Goal: Use online tool/utility: Utilize a website feature to perform a specific function

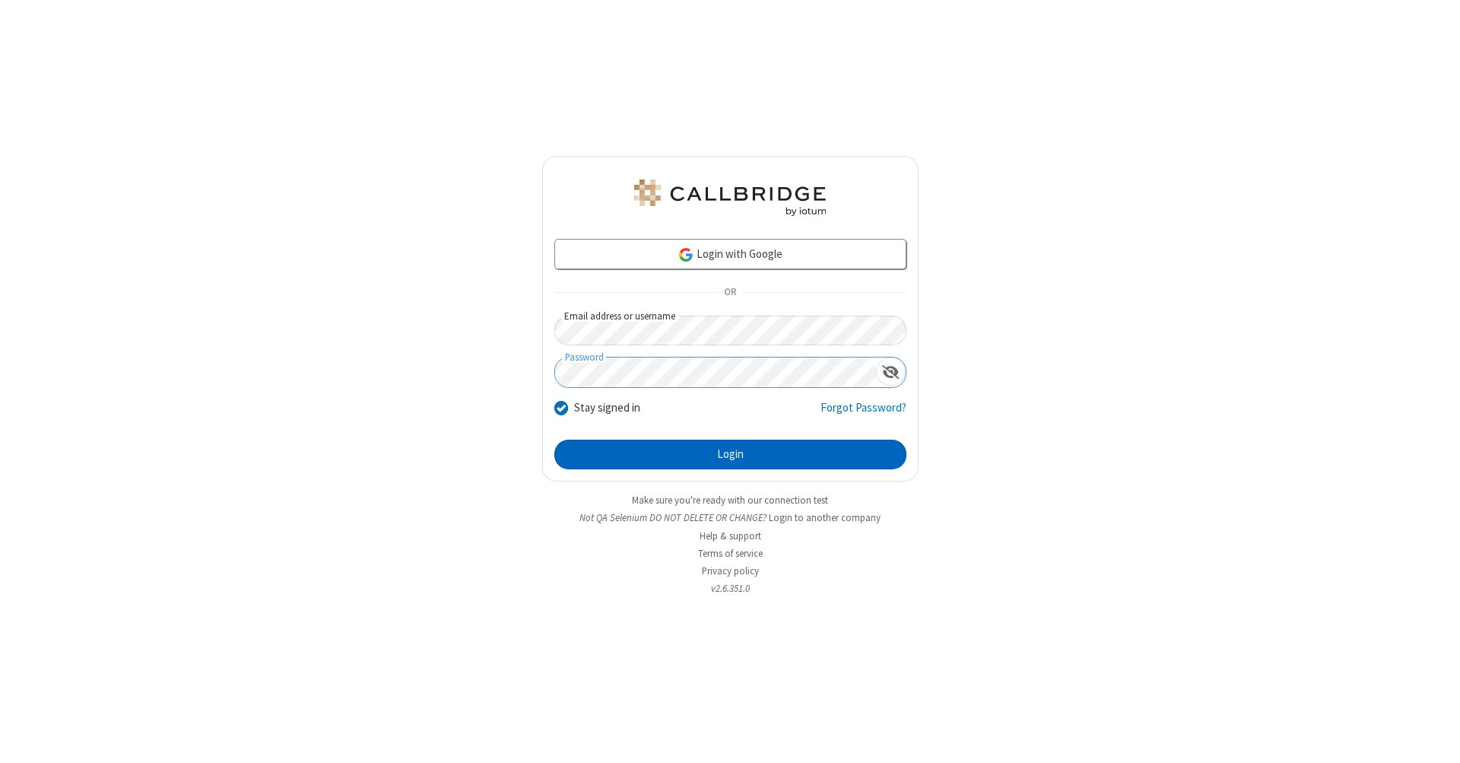
click at [730, 455] on button "Login" at bounding box center [730, 455] width 352 height 30
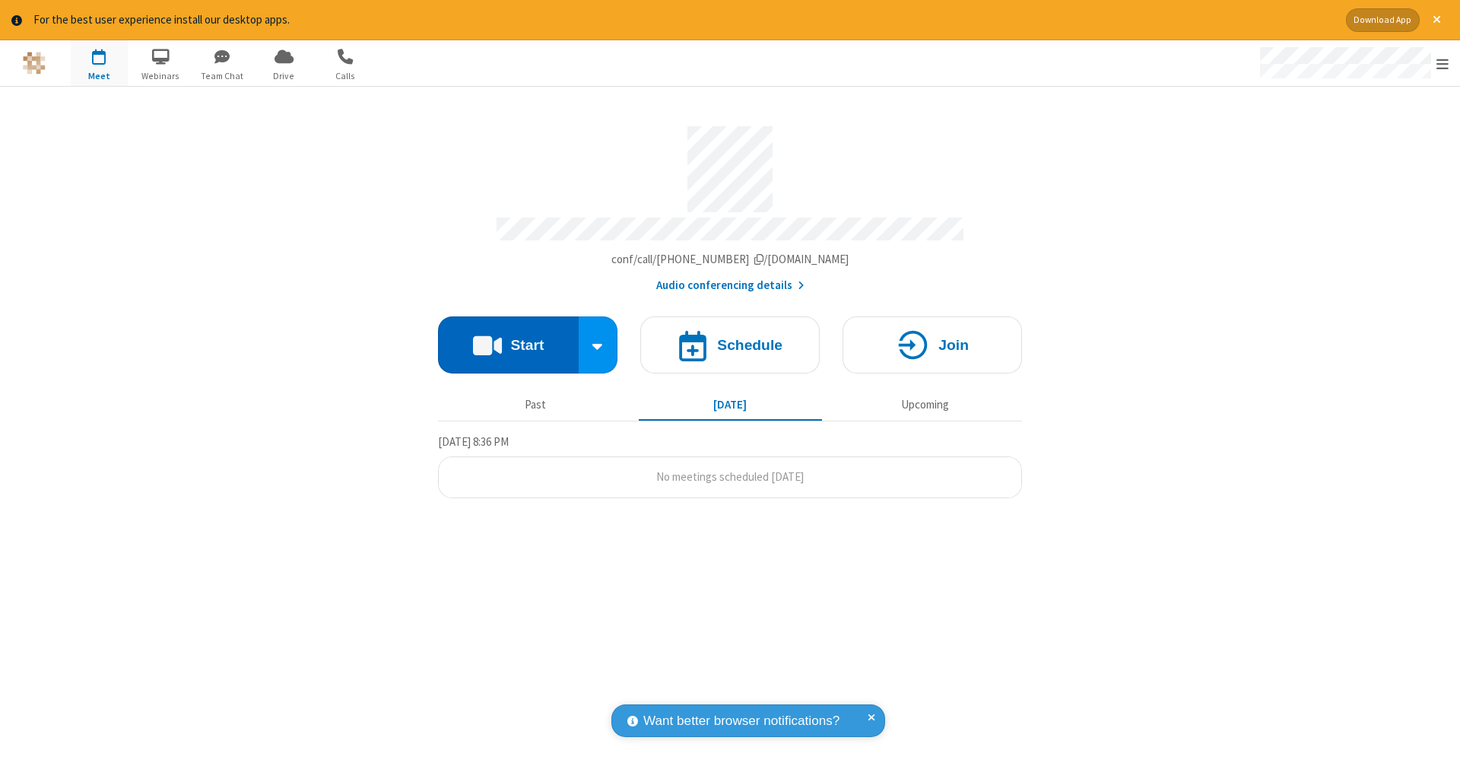
click at [508, 337] on button "Start" at bounding box center [508, 344] width 141 height 57
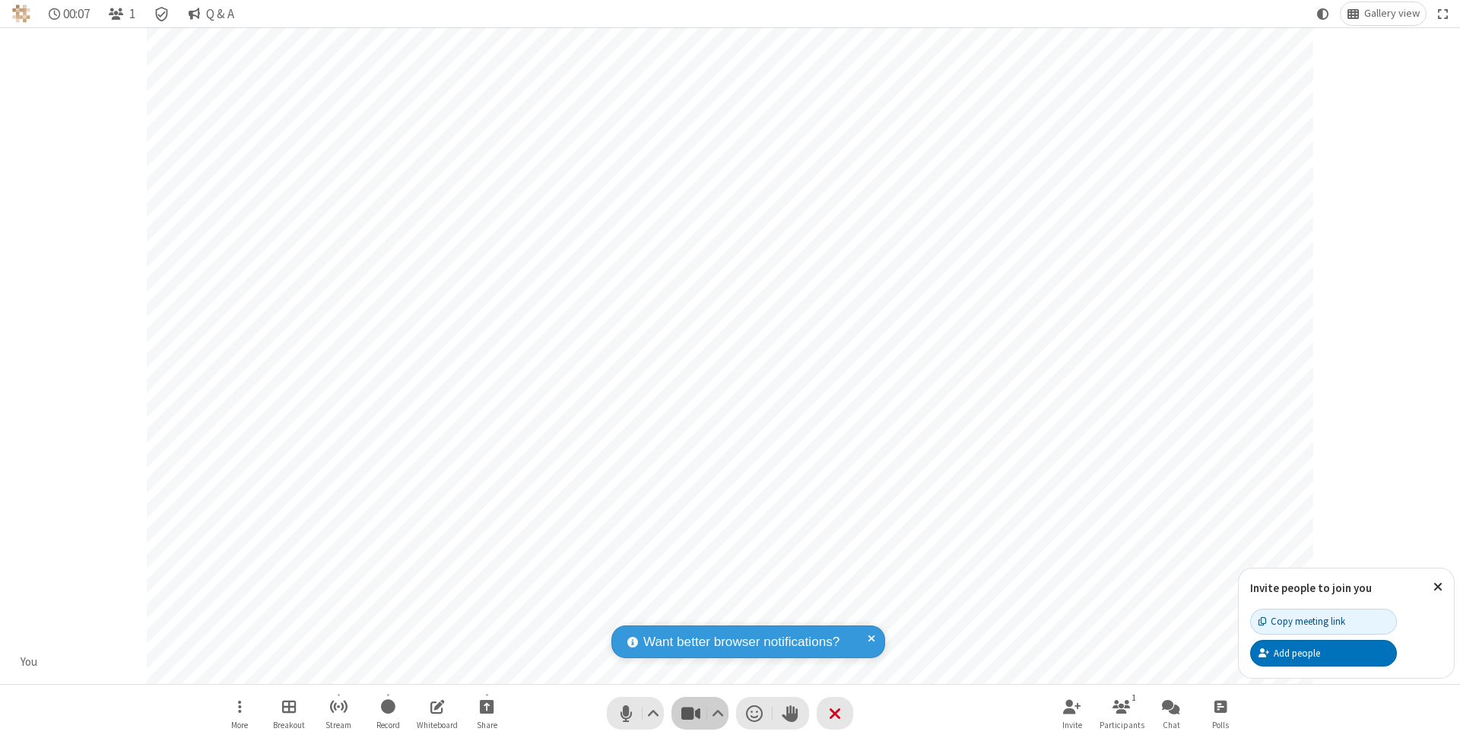
click at [691, 713] on span "Stop video (⌘+Shift+V)" at bounding box center [690, 714] width 23 height 22
click at [691, 713] on span "Start video (⌘+Shift+V)" at bounding box center [690, 714] width 23 height 22
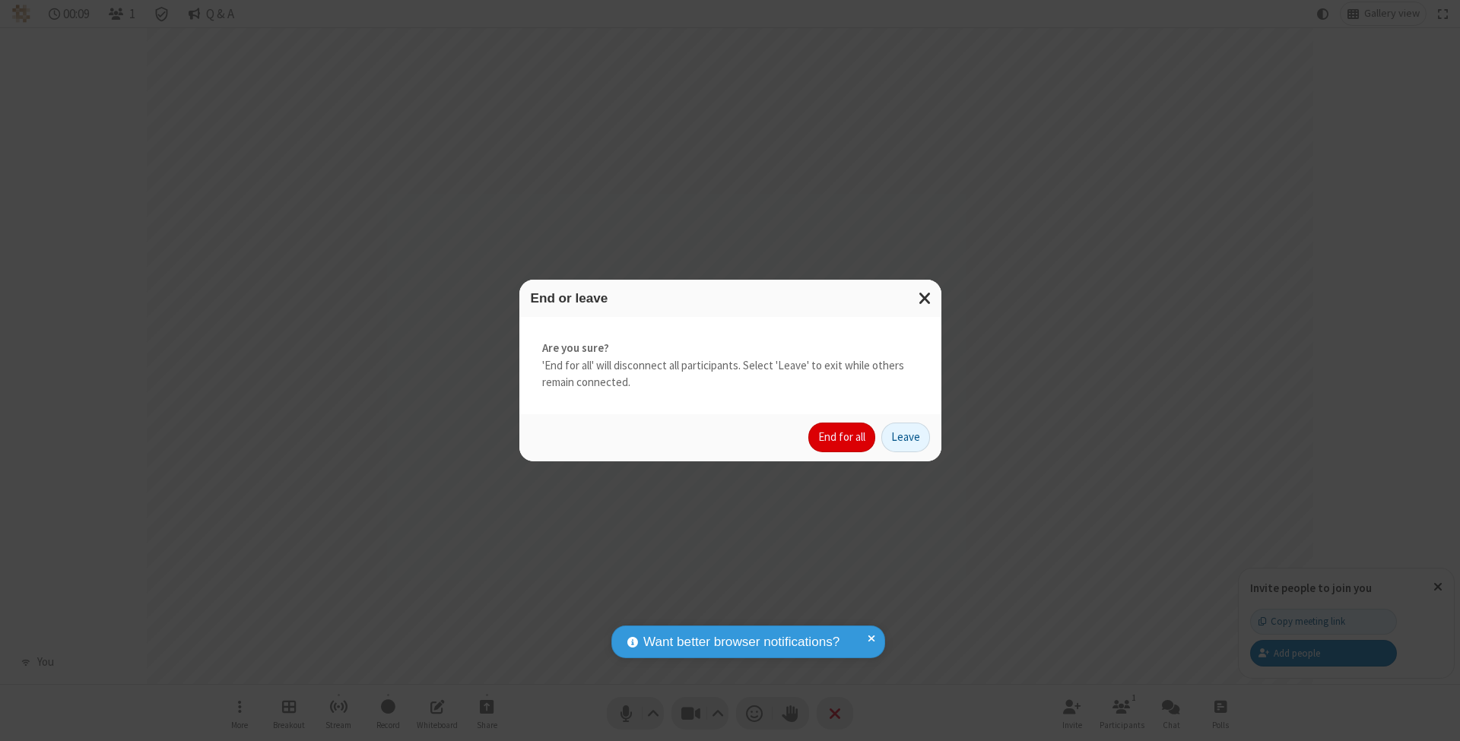
click at [843, 437] on button "End for all" at bounding box center [841, 438] width 67 height 30
